Goal: Task Accomplishment & Management: Use online tool/utility

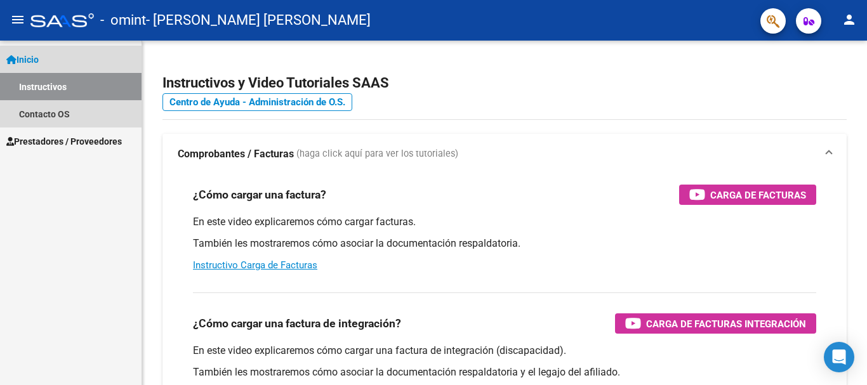
click at [39, 62] on span "Inicio" at bounding box center [22, 60] width 32 height 14
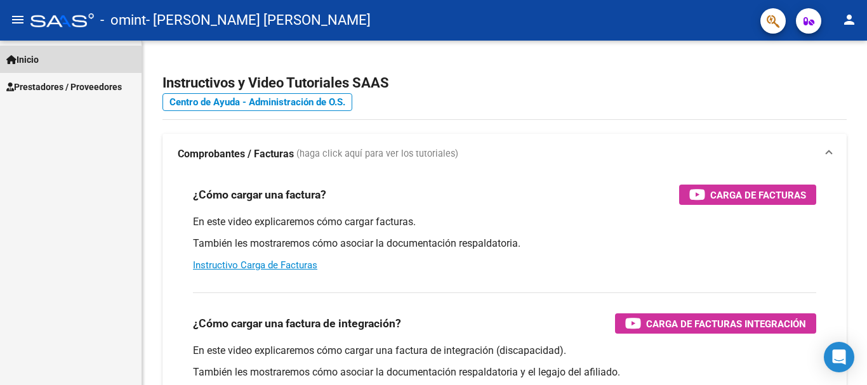
click at [39, 62] on span "Inicio" at bounding box center [22, 60] width 32 height 14
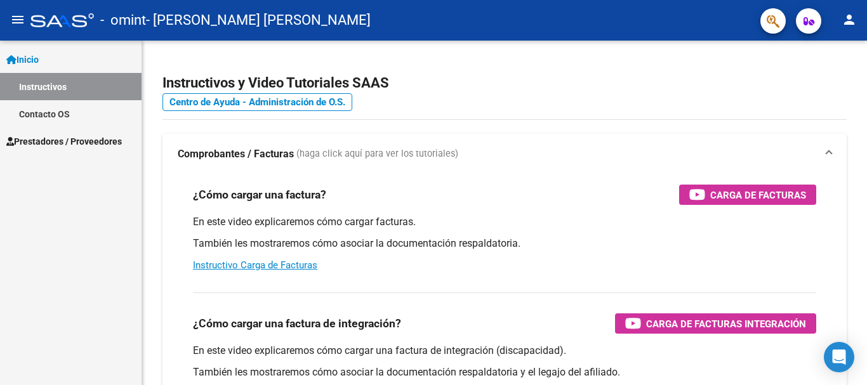
click at [56, 145] on span "Prestadores / Proveedores" at bounding box center [63, 141] width 115 height 14
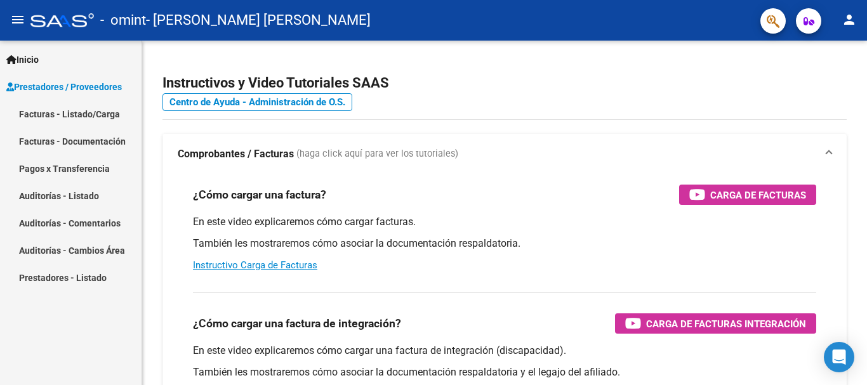
click at [75, 107] on link "Facturas - Listado/Carga" at bounding box center [70, 113] width 141 height 27
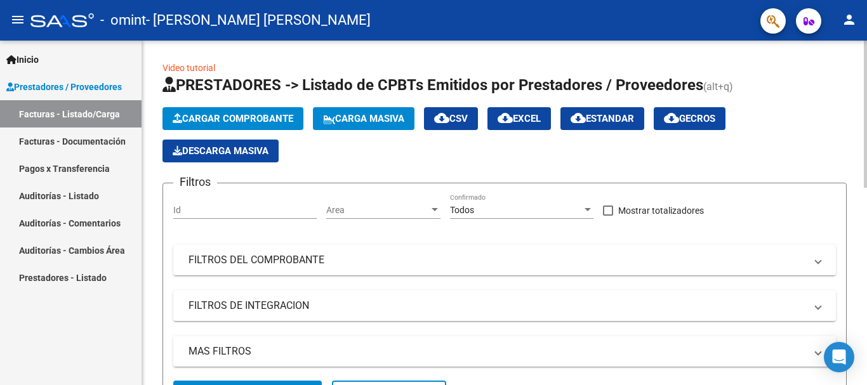
scroll to position [317, 0]
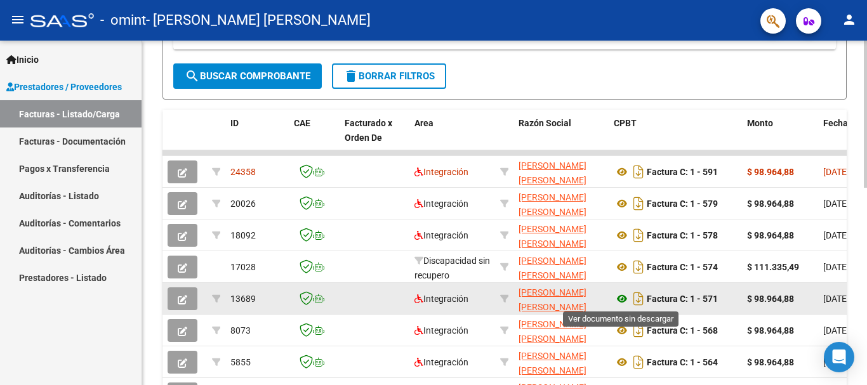
click at [619, 304] on icon at bounding box center [621, 298] width 16 height 15
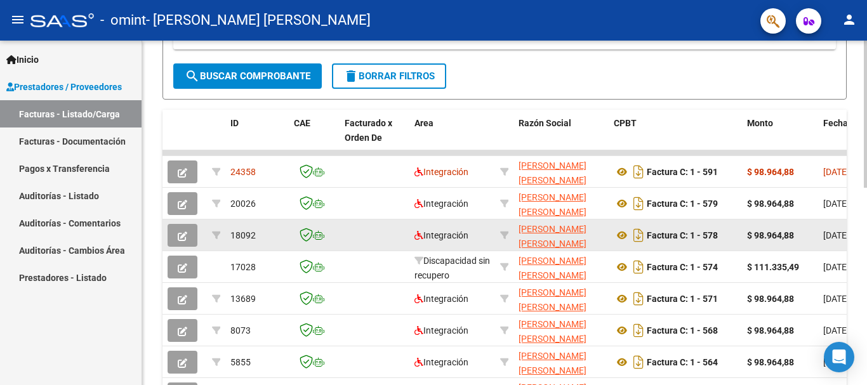
scroll to position [381, 0]
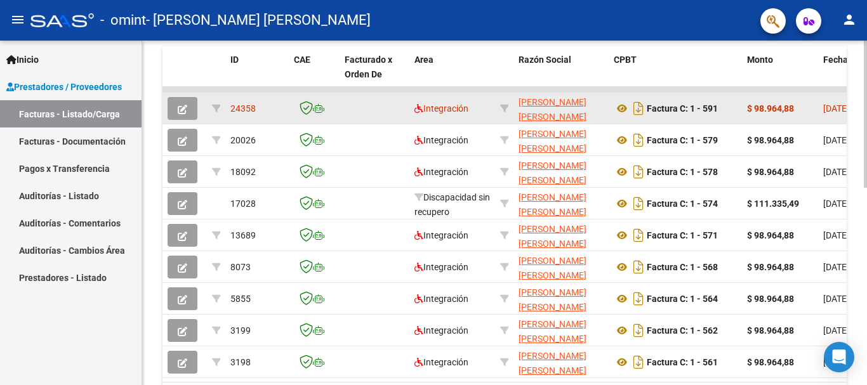
drag, startPoint x: 701, startPoint y: 89, endPoint x: 606, endPoint y: 94, distance: 94.7
click at [606, 94] on datatable-scroller "24358 Integración [PERSON_NAME] [PERSON_NAME] 20354976332 Factura C: 1 - 591 $ …" at bounding box center [504, 232] width 684 height 291
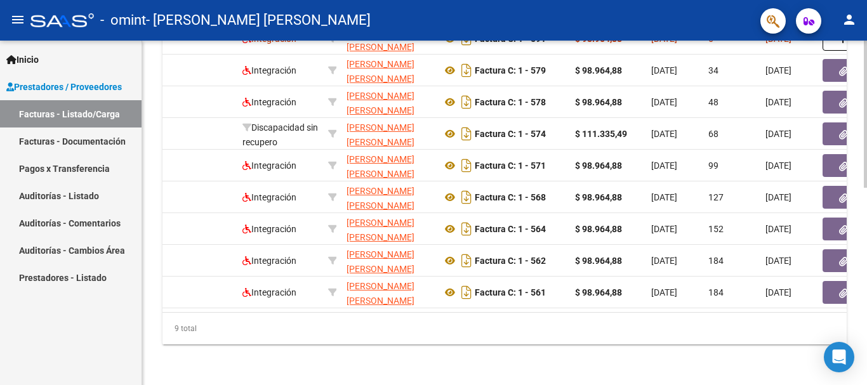
scroll to position [0, 265]
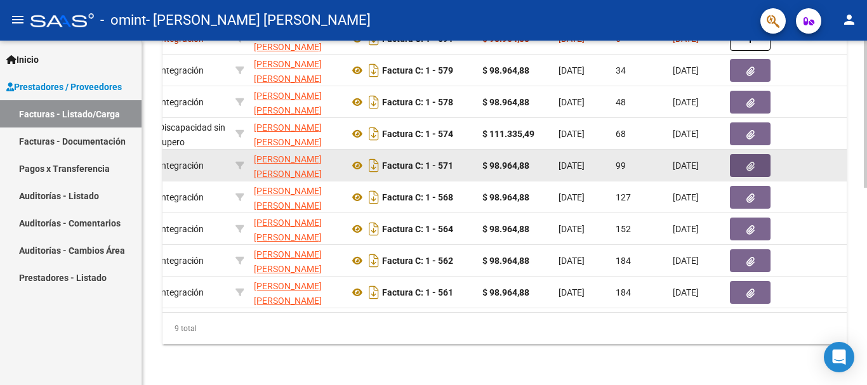
click at [758, 157] on button "button" at bounding box center [750, 165] width 41 height 23
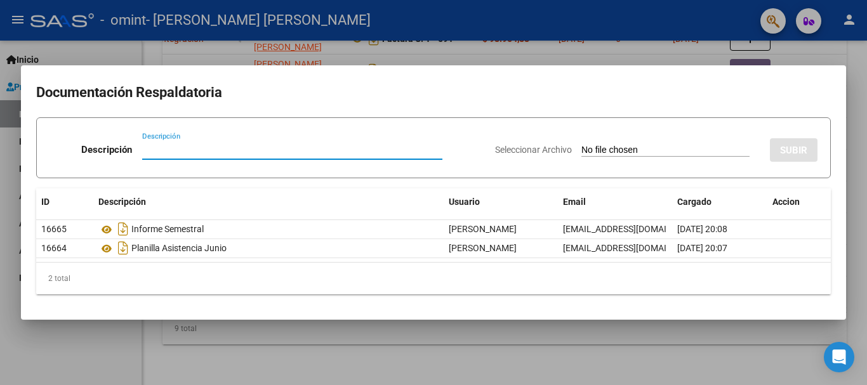
click at [56, 349] on div at bounding box center [433, 192] width 867 height 385
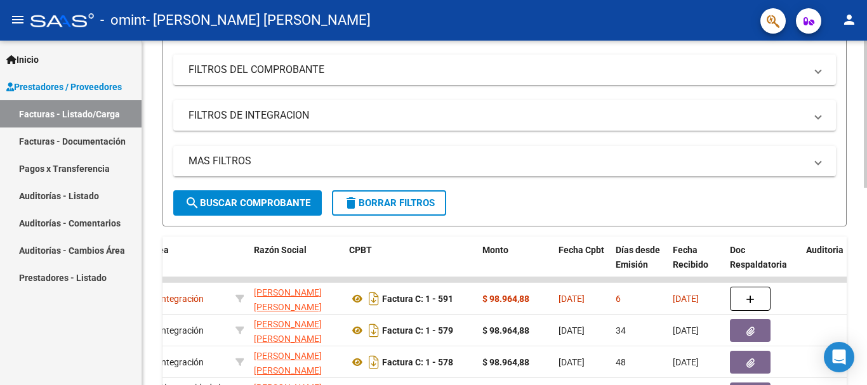
scroll to position [254, 0]
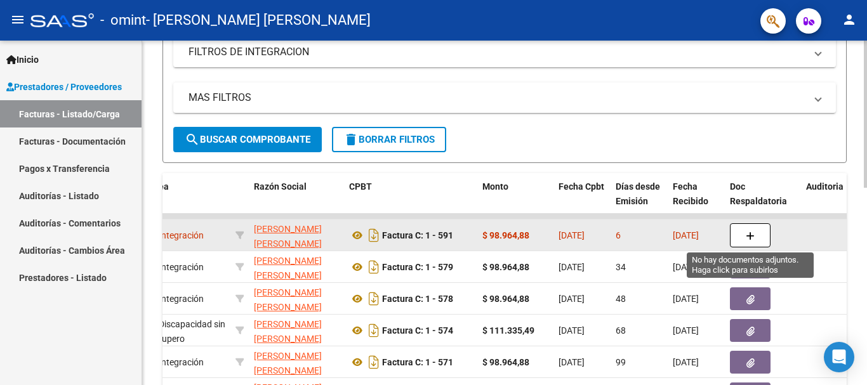
click at [749, 233] on icon "button" at bounding box center [749, 237] width 9 height 10
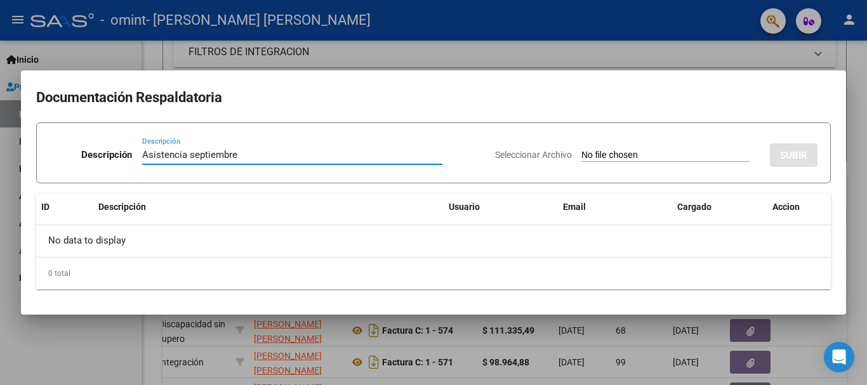
type input "Asistencia septiembre"
click at [662, 152] on input "Seleccionar Archivo" at bounding box center [665, 156] width 168 height 12
type input "C:\fakepath\[PERSON_NAME] septiembre .pdf"
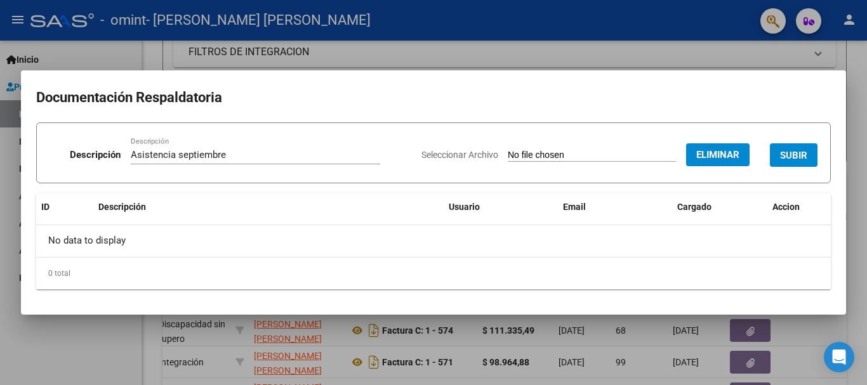
click at [787, 155] on span "SUBIR" at bounding box center [793, 155] width 27 height 11
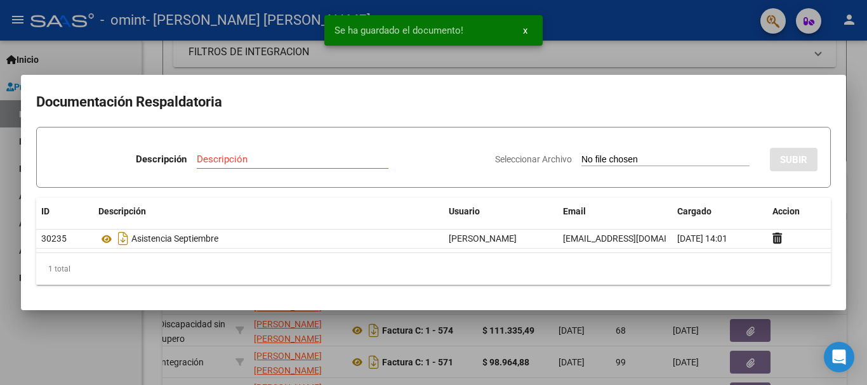
click at [749, 65] on div at bounding box center [433, 192] width 867 height 385
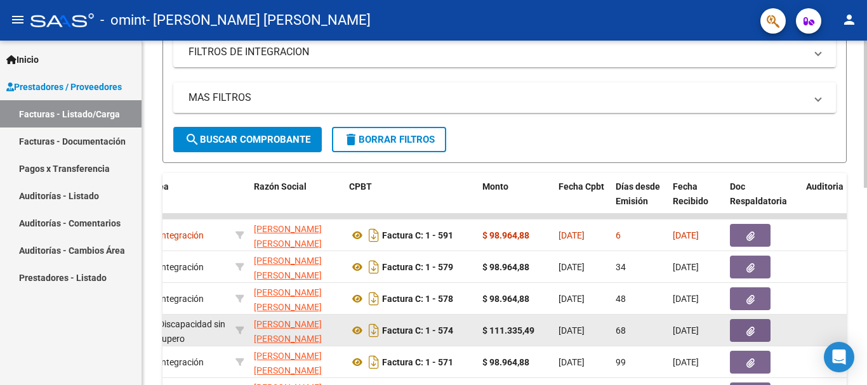
scroll to position [317, 0]
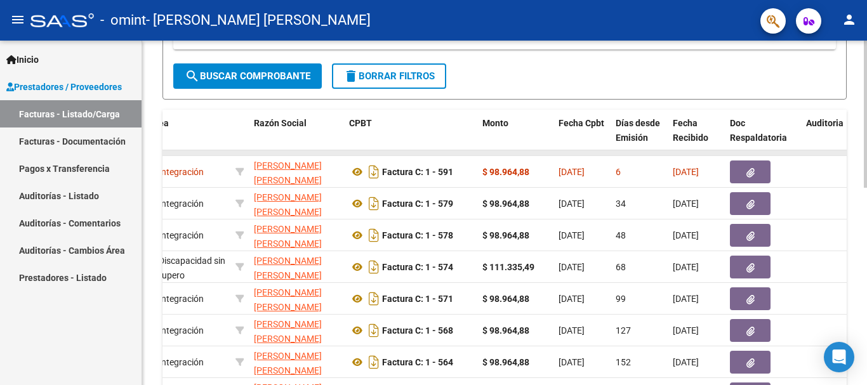
drag, startPoint x: 730, startPoint y: 154, endPoint x: 622, endPoint y: 154, distance: 107.2
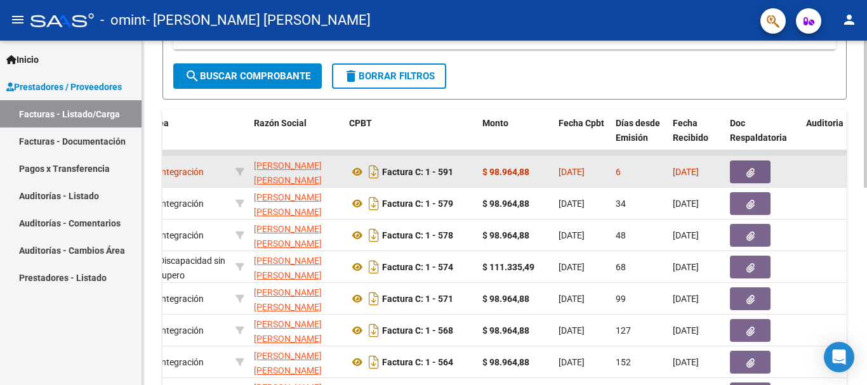
drag, startPoint x: 531, startPoint y: 157, endPoint x: 592, endPoint y: 157, distance: 60.9
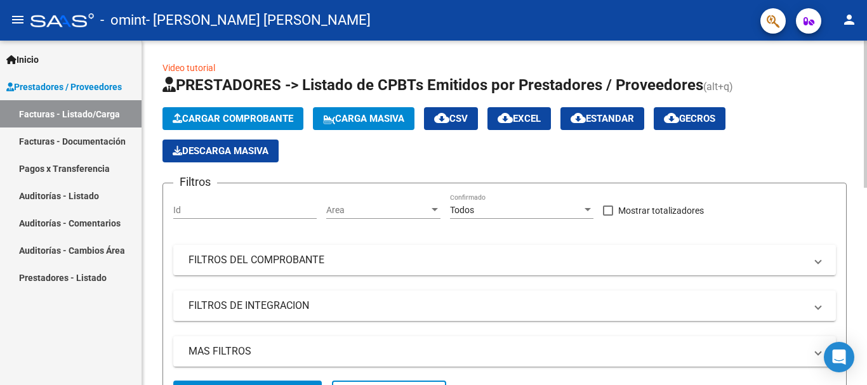
scroll to position [190, 0]
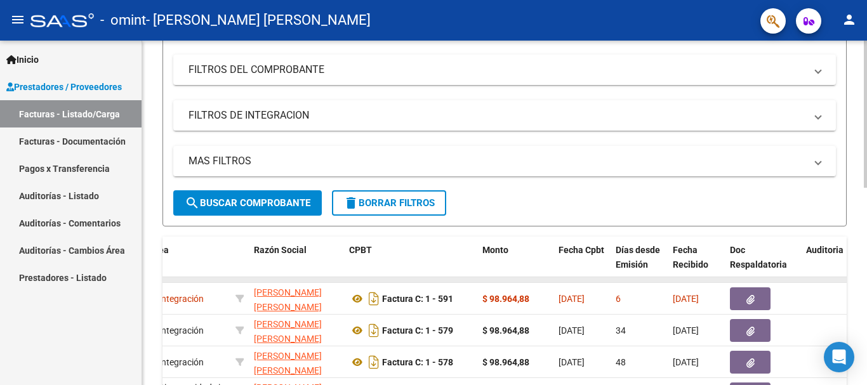
drag, startPoint x: 254, startPoint y: 284, endPoint x: 340, endPoint y: 282, distance: 85.7
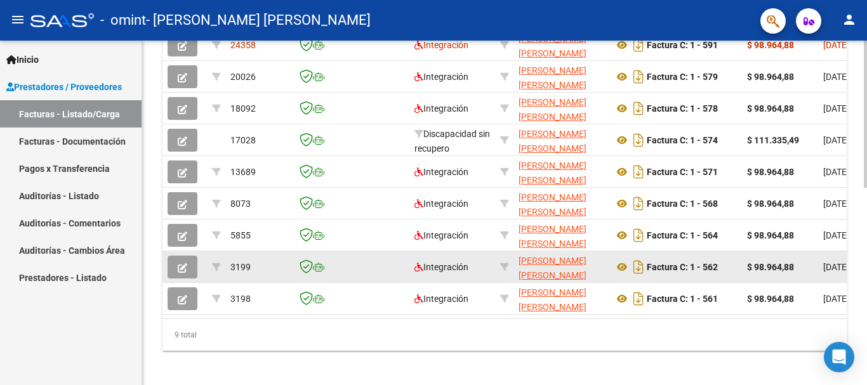
scroll to position [381, 0]
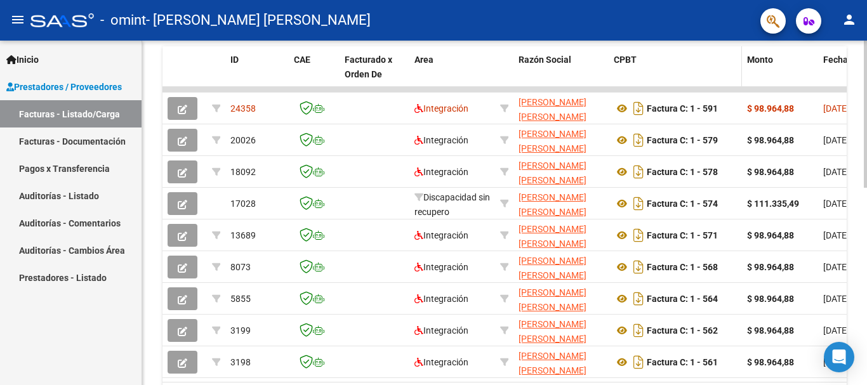
click at [721, 69] on datatable-header-cell "CPBT" at bounding box center [674, 74] width 133 height 56
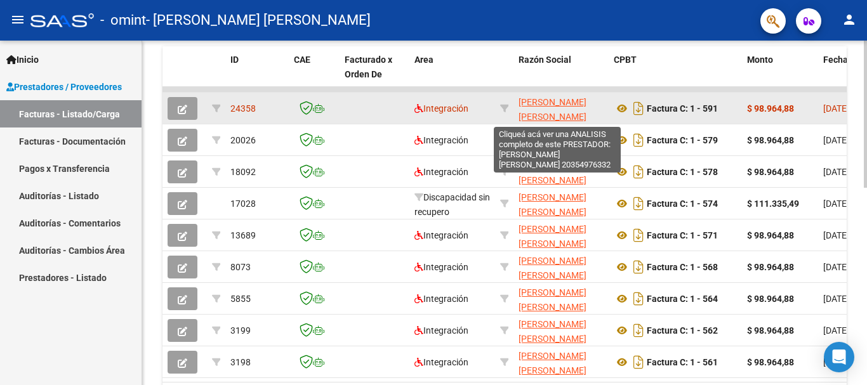
click at [540, 105] on span "[PERSON_NAME] [PERSON_NAME]" at bounding box center [552, 109] width 68 height 25
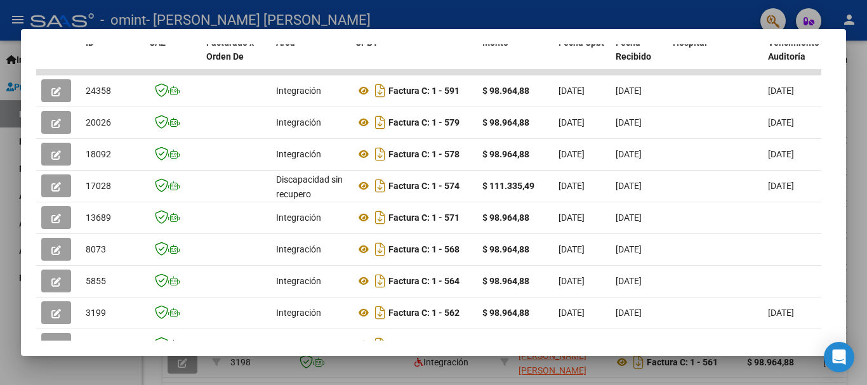
scroll to position [0, 0]
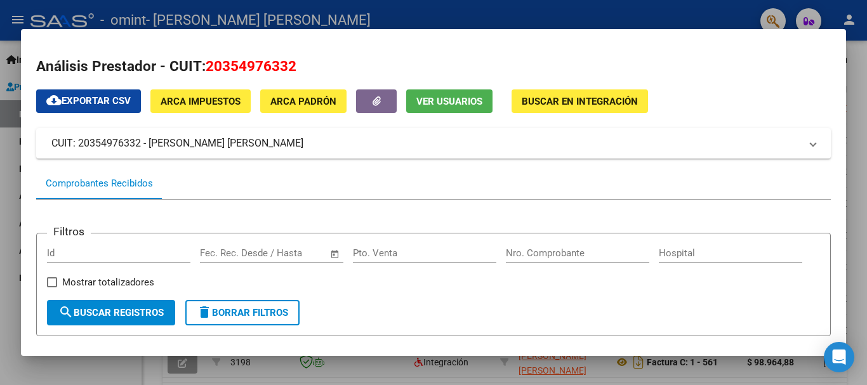
click at [0, 273] on div at bounding box center [433, 192] width 867 height 385
